Goal: Information Seeking & Learning: Learn about a topic

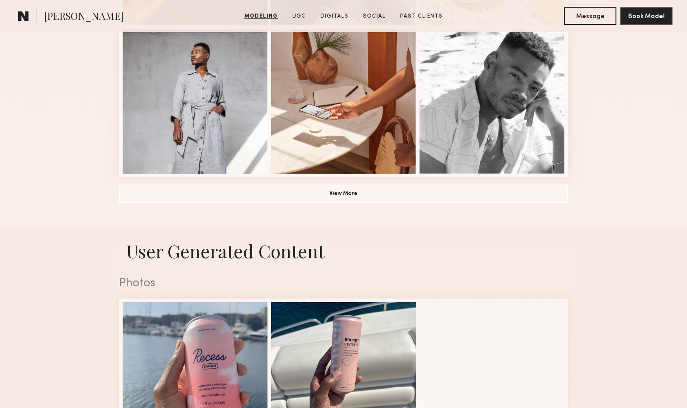
scroll to position [682, 0]
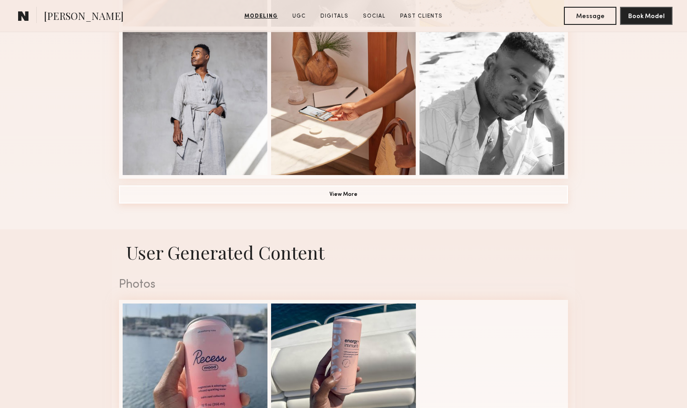
click at [371, 200] on button "View More" at bounding box center [343, 195] width 449 height 18
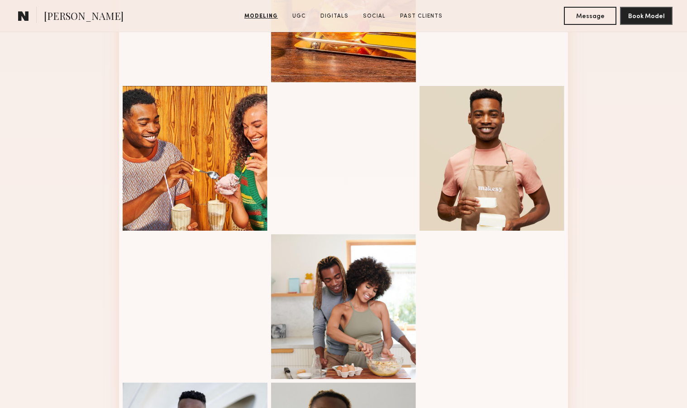
scroll to position [927, 0]
